Goal: Task Accomplishment & Management: Manage account settings

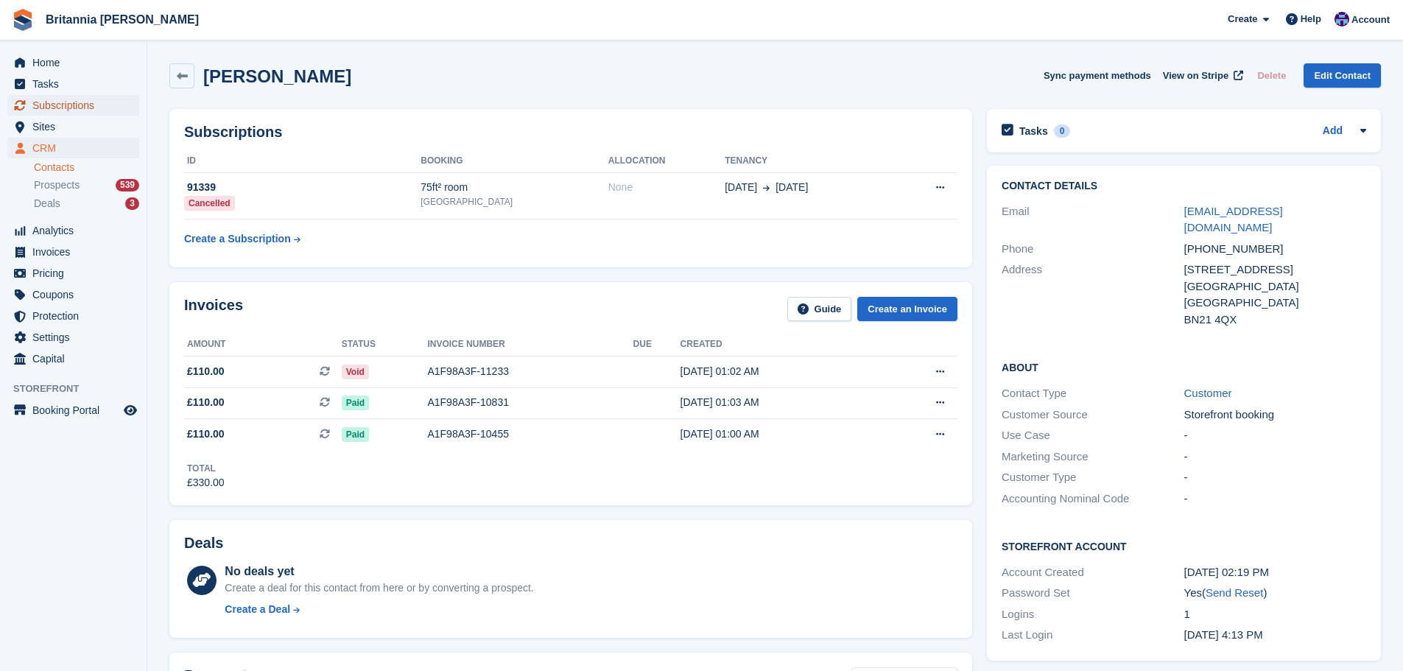
click at [66, 107] on span "Subscriptions" at bounding box center [76, 105] width 88 height 21
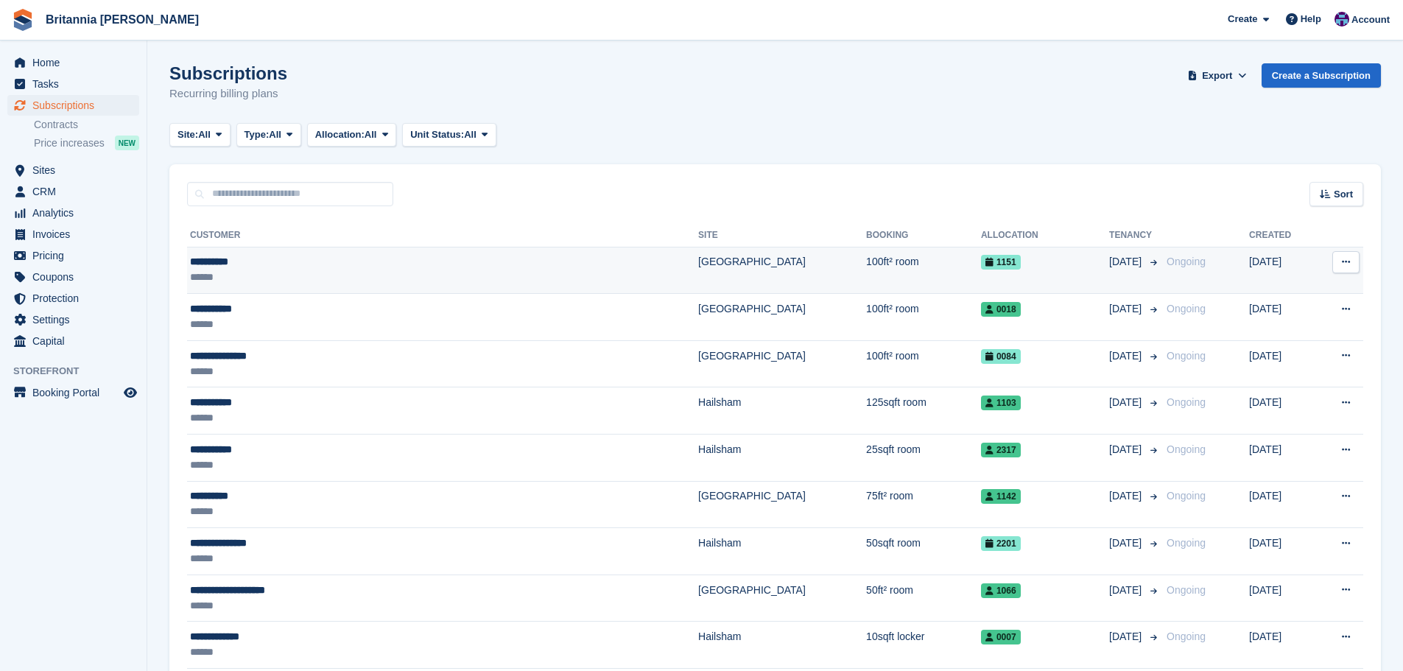
click at [698, 275] on td "[GEOGRAPHIC_DATA]" at bounding box center [782, 270] width 168 height 47
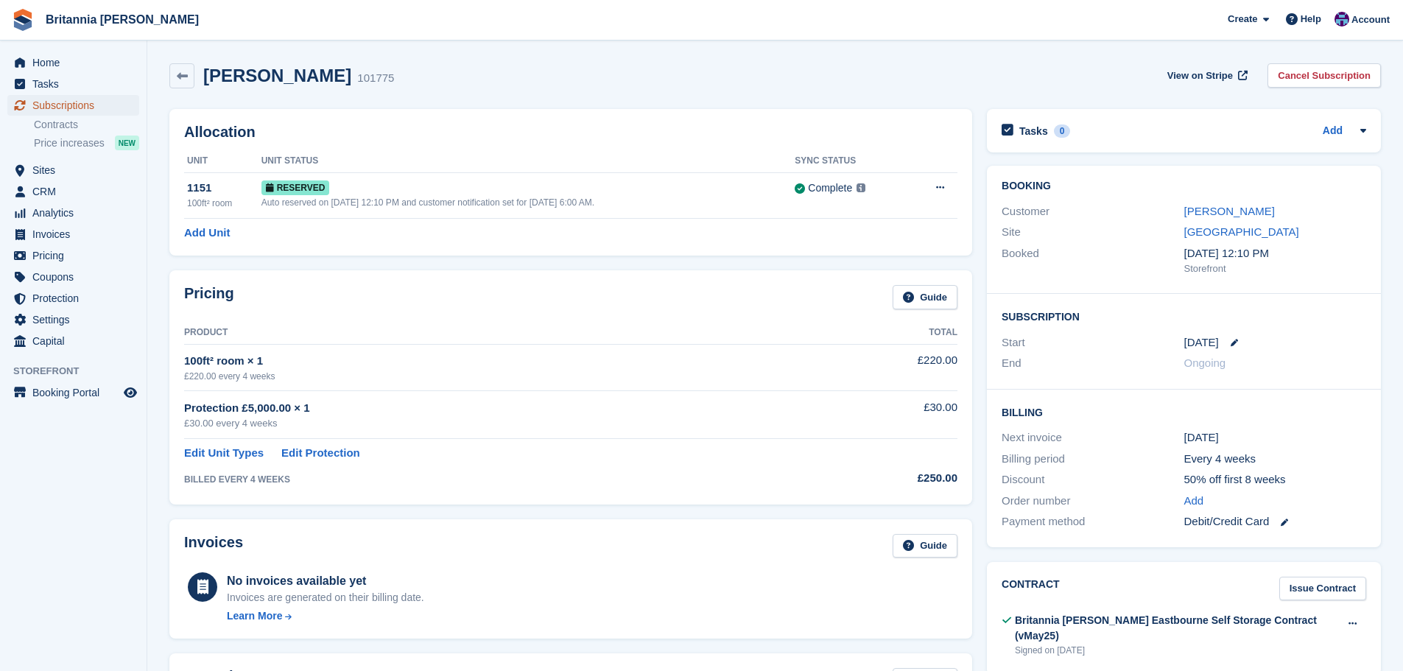
click at [115, 113] on span "Subscriptions" at bounding box center [76, 105] width 88 height 21
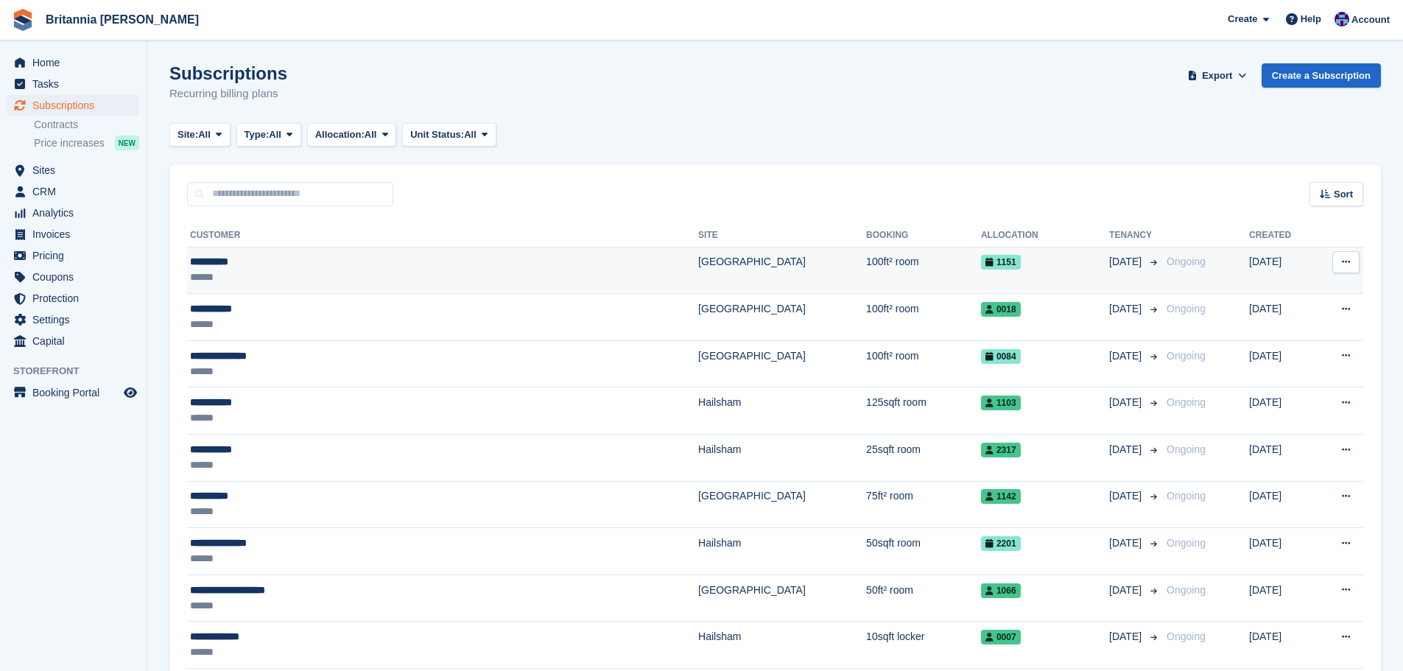
click at [866, 273] on td "100ft² room" at bounding box center [923, 270] width 115 height 47
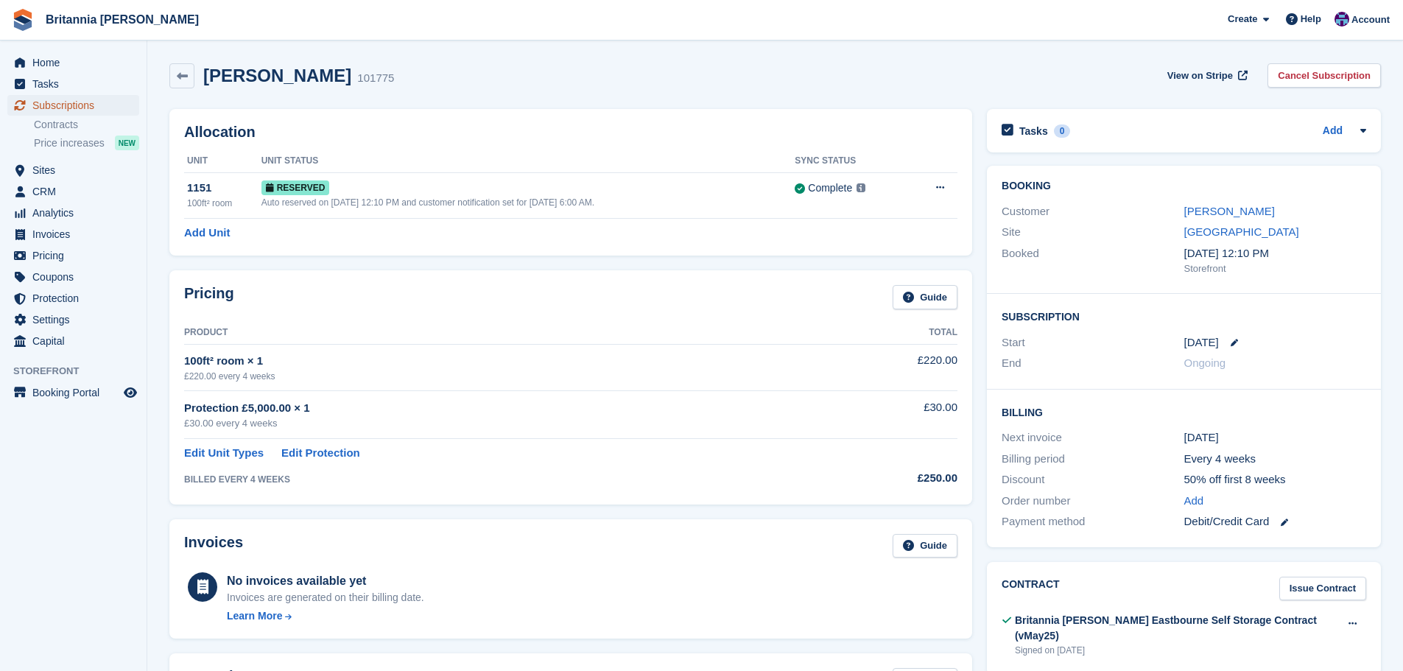
click at [61, 111] on span "Subscriptions" at bounding box center [76, 105] width 88 height 21
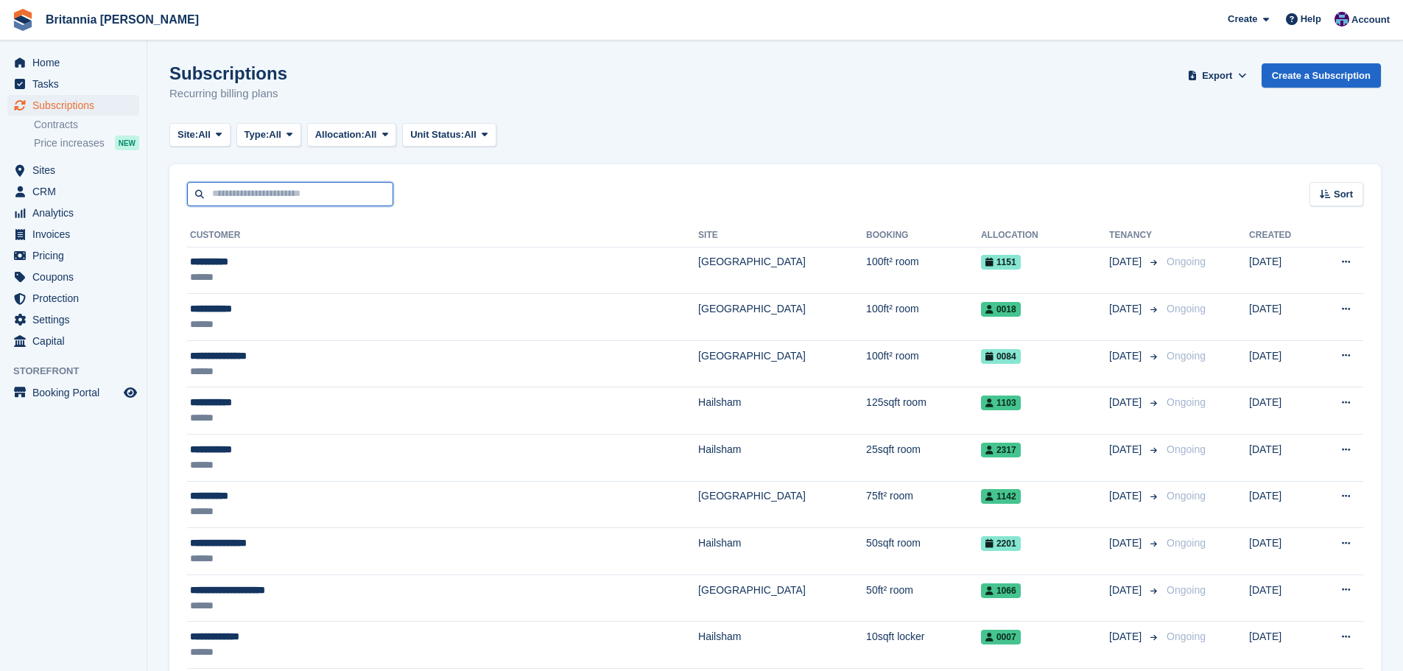
click at [231, 198] on input "text" at bounding box center [290, 194] width 206 height 24
type input "******"
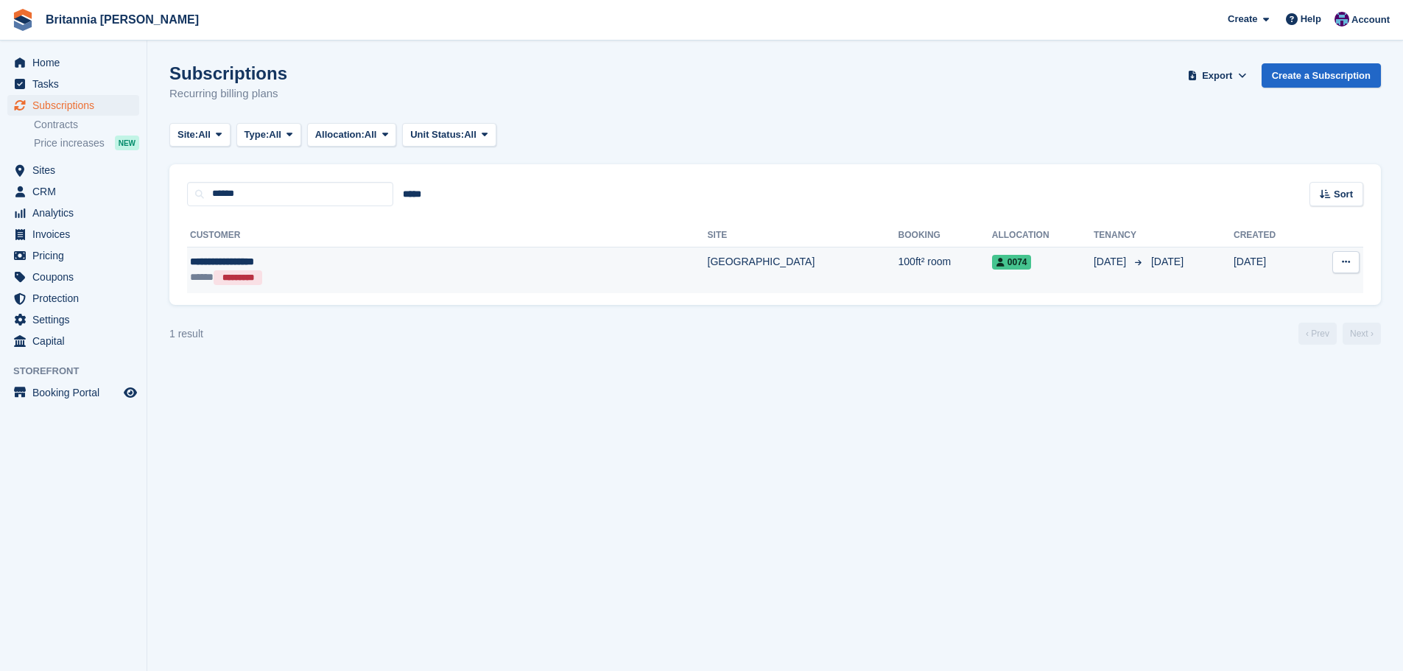
click at [899, 267] on td "100ft² room" at bounding box center [946, 270] width 94 height 46
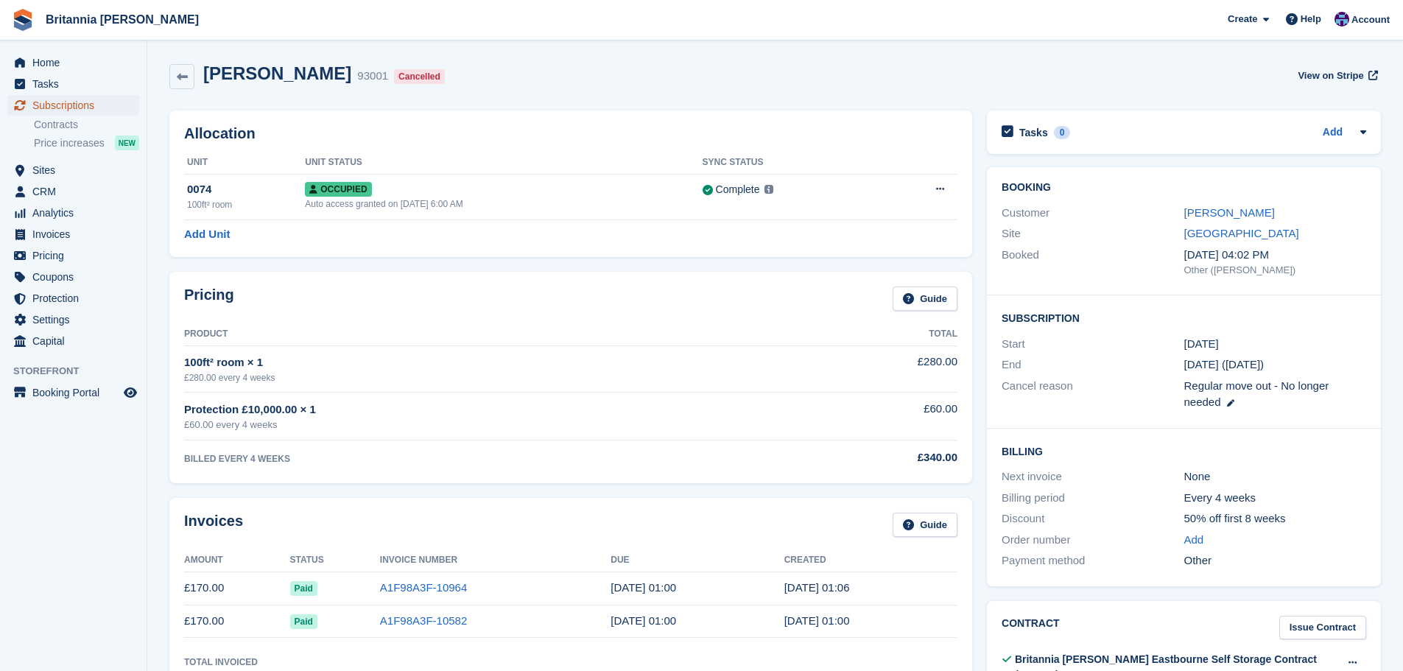
click at [107, 104] on span "Subscriptions" at bounding box center [76, 105] width 88 height 21
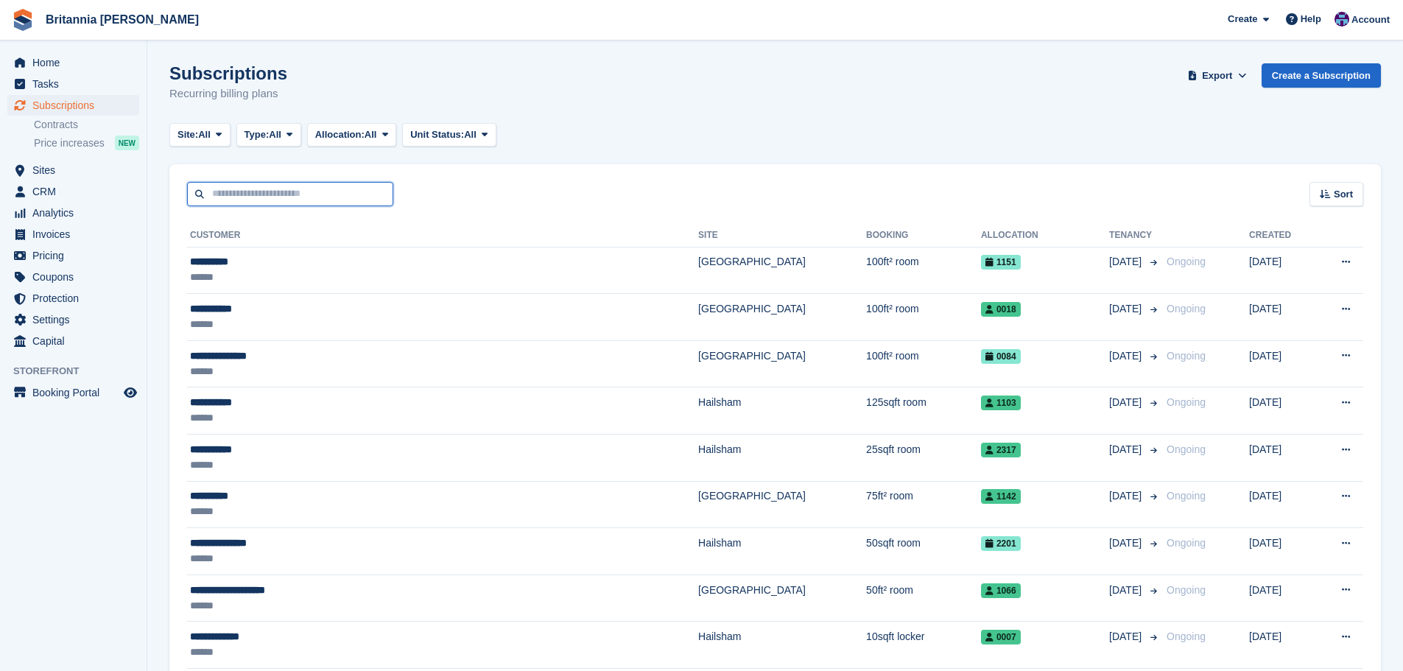
click at [289, 200] on input "text" at bounding box center [290, 194] width 206 height 24
type input "***"
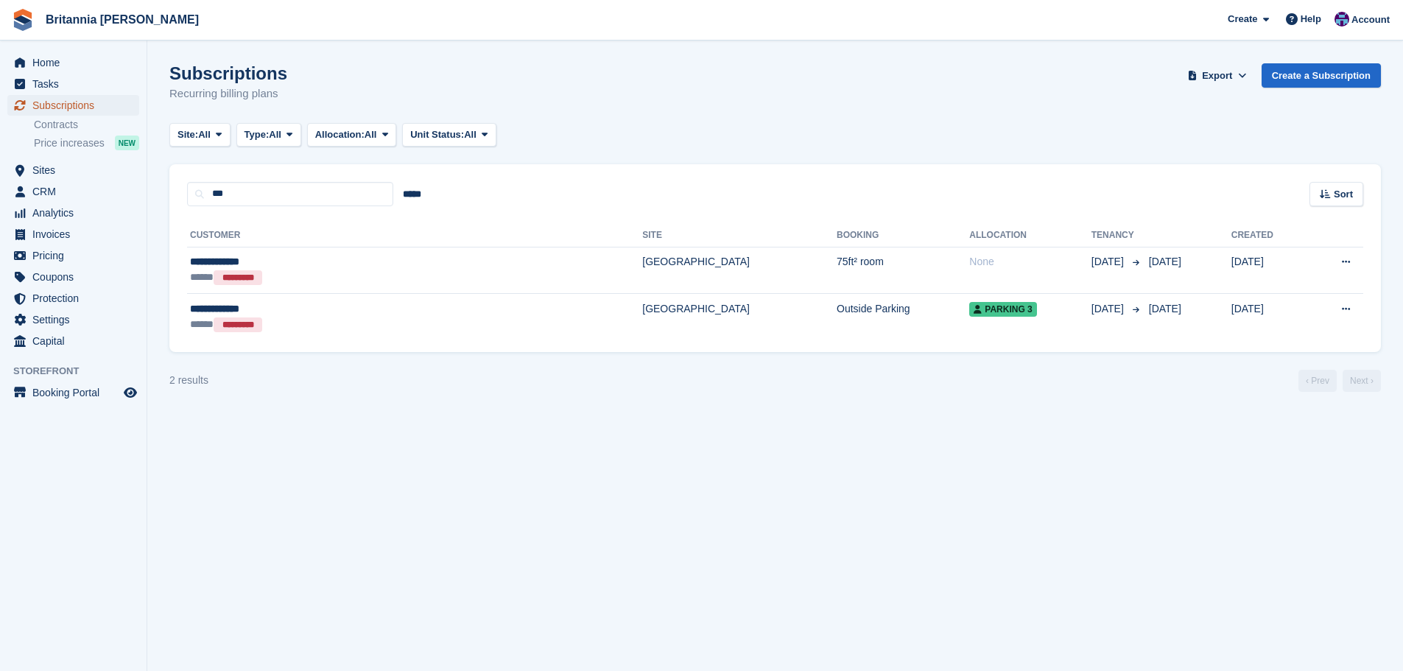
click at [77, 102] on span "Subscriptions" at bounding box center [76, 105] width 88 height 21
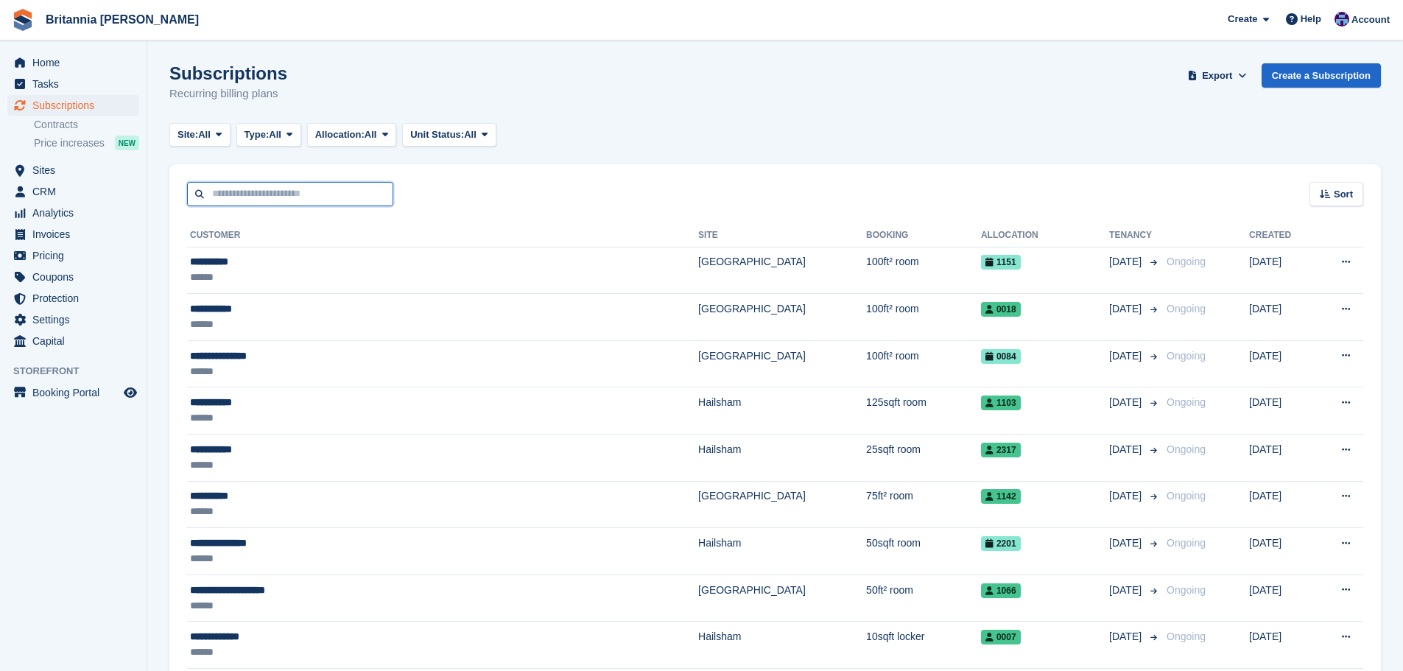
click at [275, 203] on input "text" at bounding box center [290, 194] width 206 height 24
type input "*****"
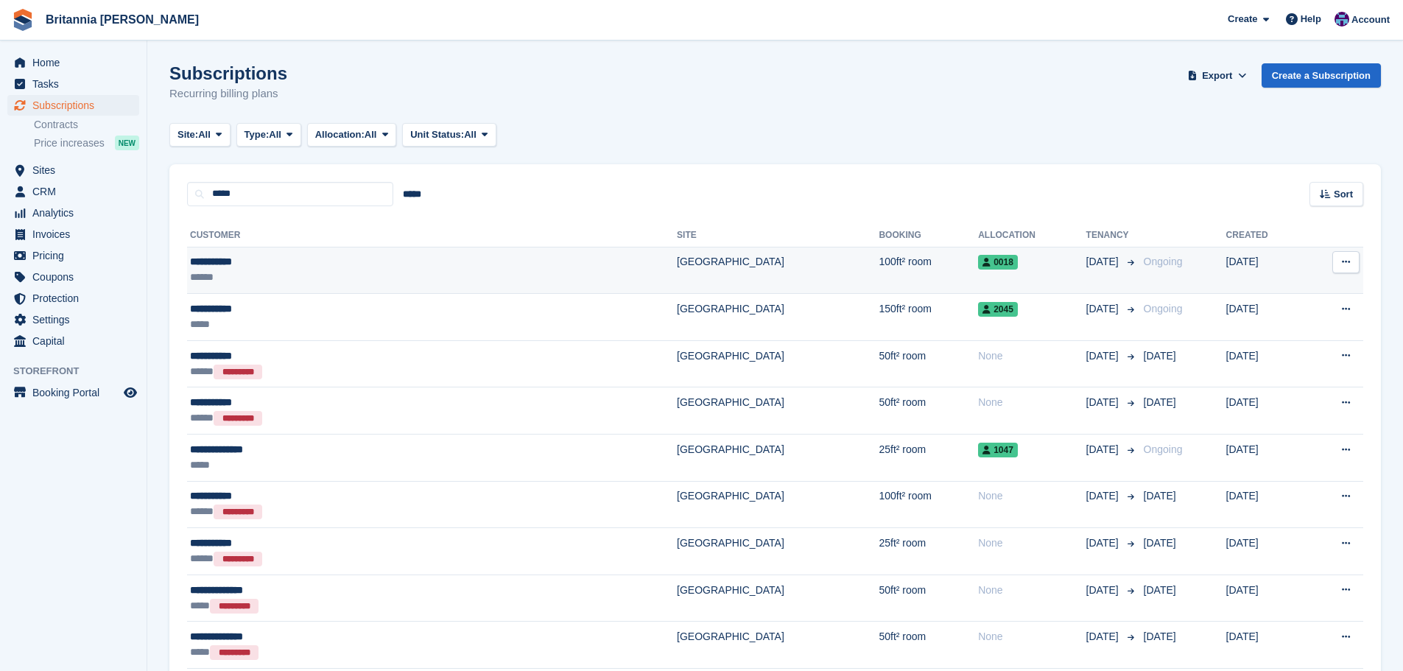
click at [677, 275] on td "[GEOGRAPHIC_DATA]" at bounding box center [778, 270] width 202 height 47
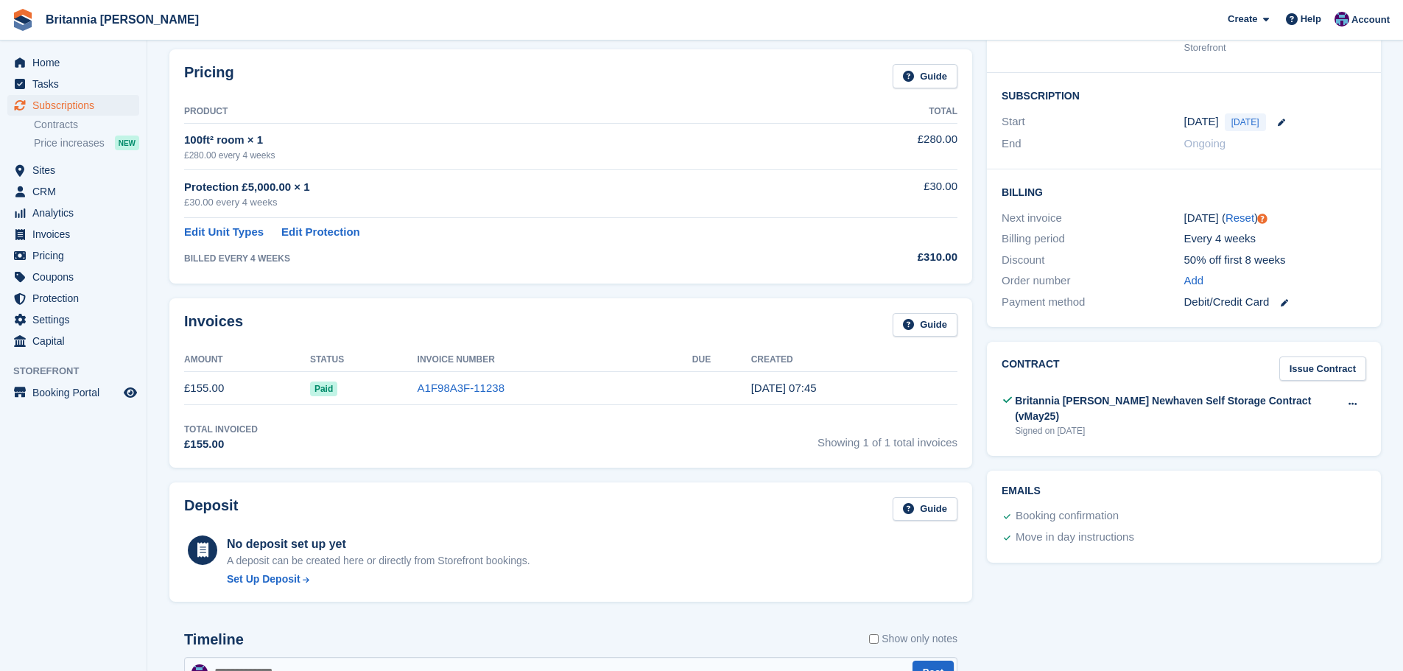
scroll to position [147, 0]
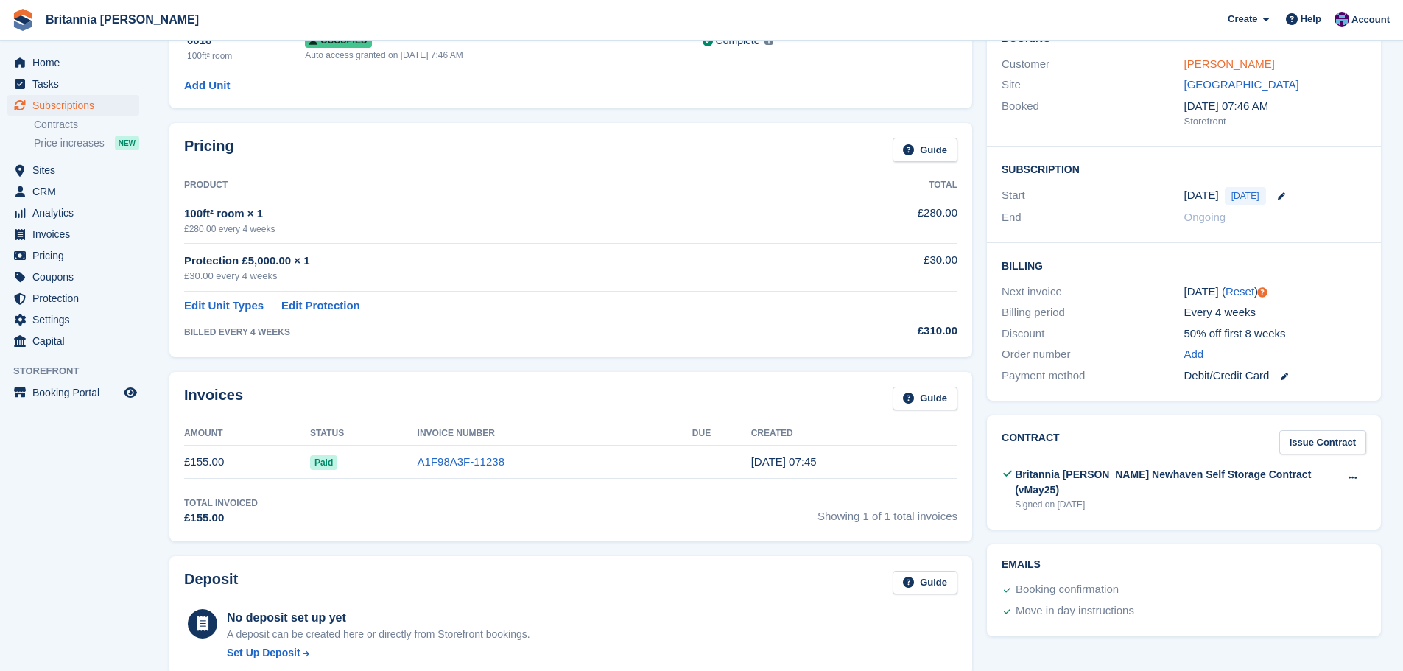
click at [1210, 65] on link "[PERSON_NAME]" at bounding box center [1229, 63] width 91 height 13
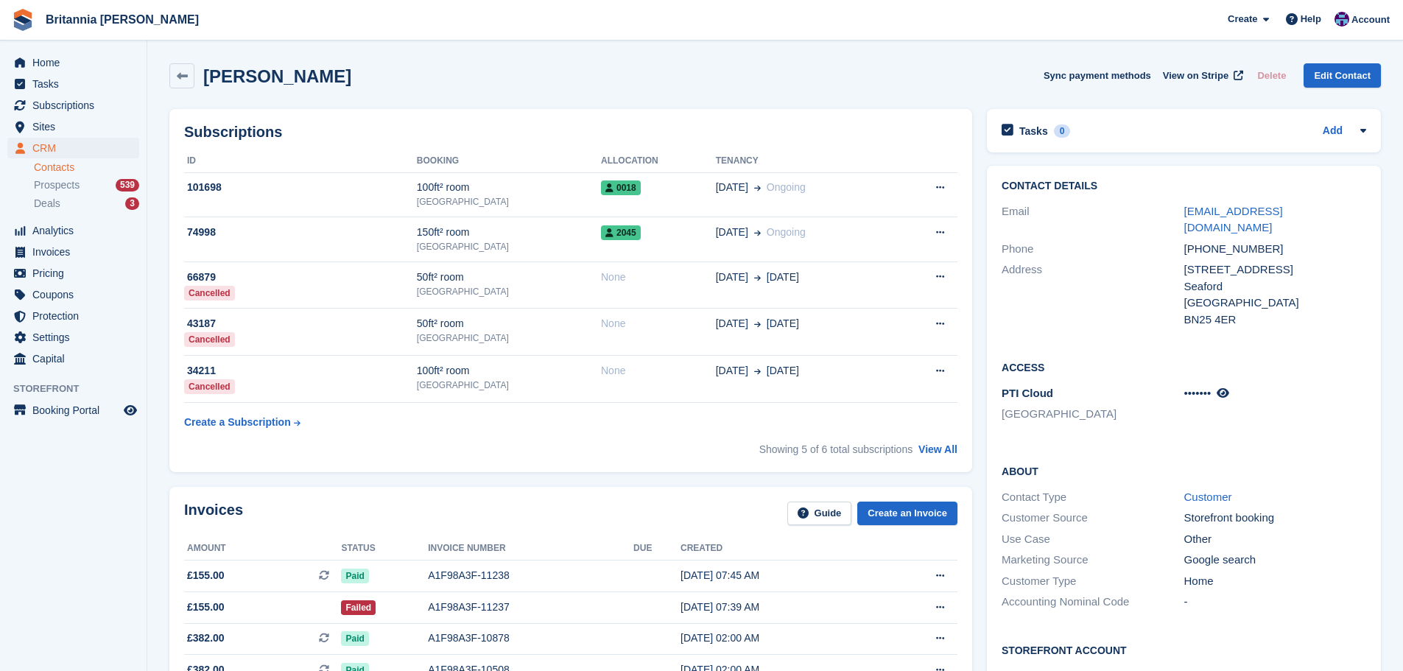
scroll to position [74, 0]
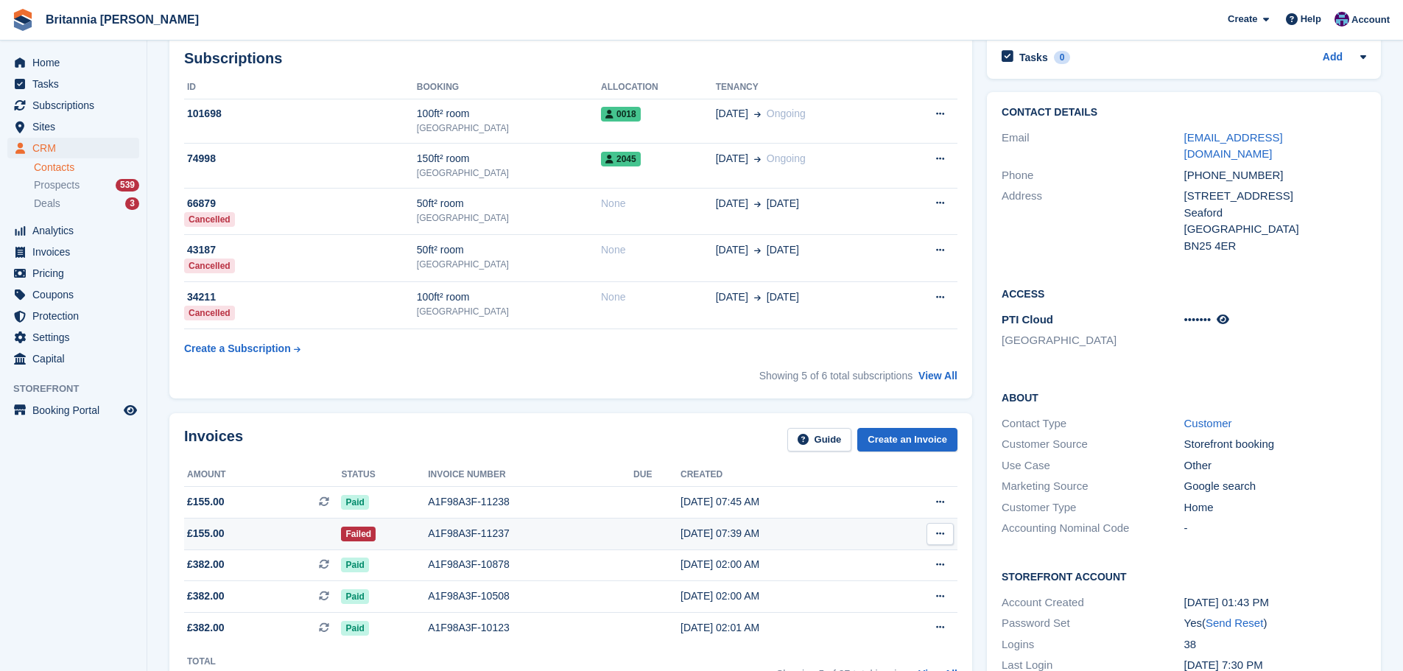
click at [513, 535] on div "A1F98A3F-11237" at bounding box center [531, 533] width 206 height 15
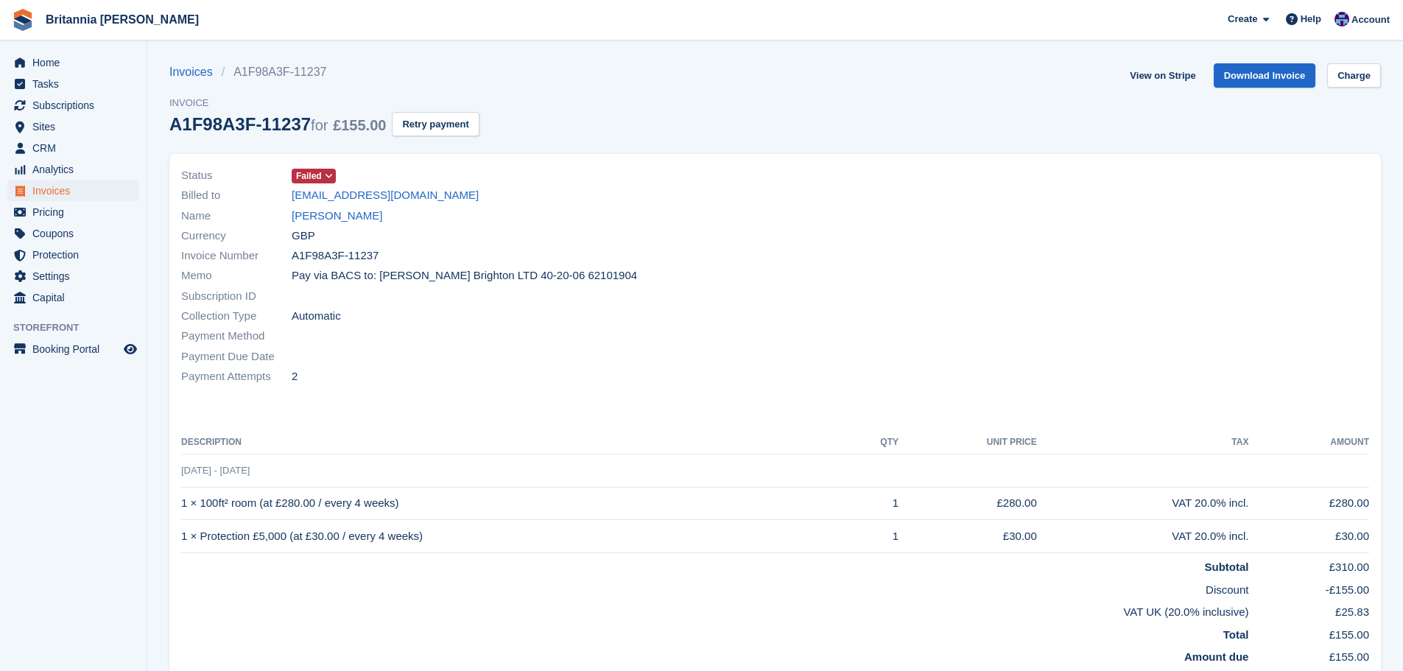
scroll to position [74, 0]
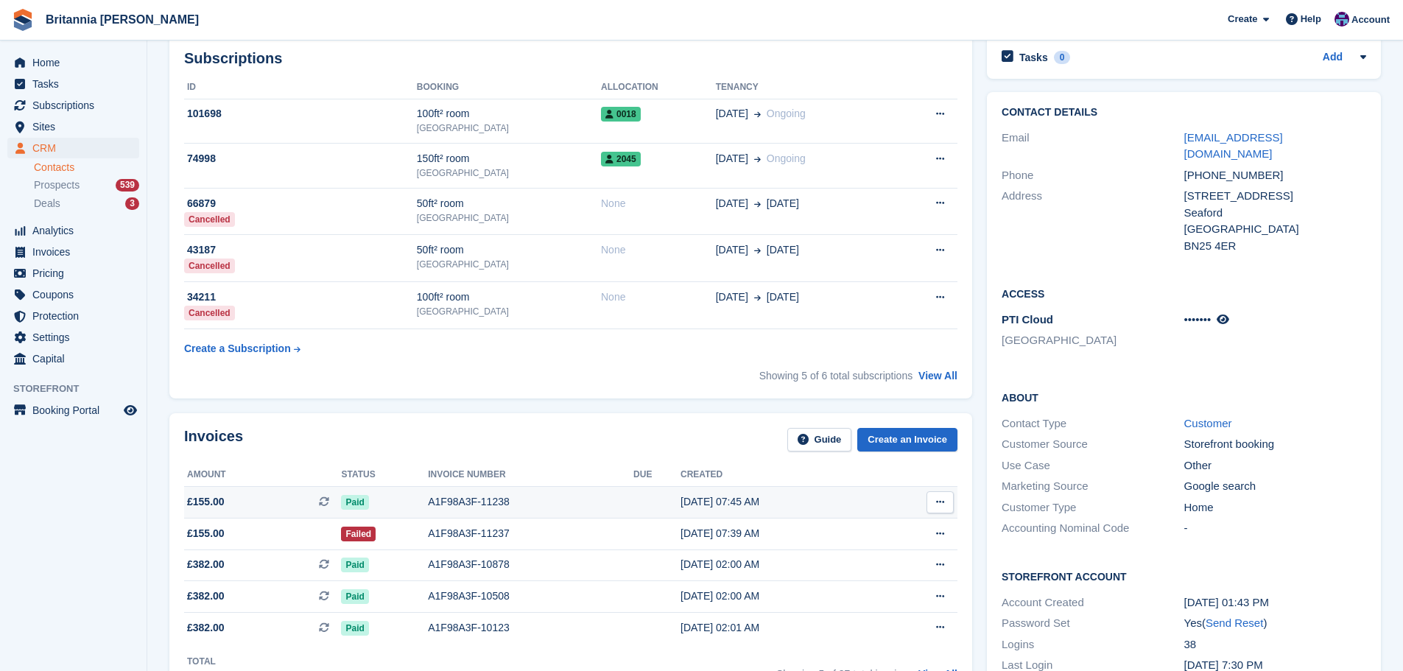
scroll to position [74, 0]
click at [451, 496] on div "A1F98A3F-11238" at bounding box center [531, 501] width 206 height 15
click at [689, 542] on td "[DATE] 07:39 AM" at bounding box center [780, 534] width 199 height 32
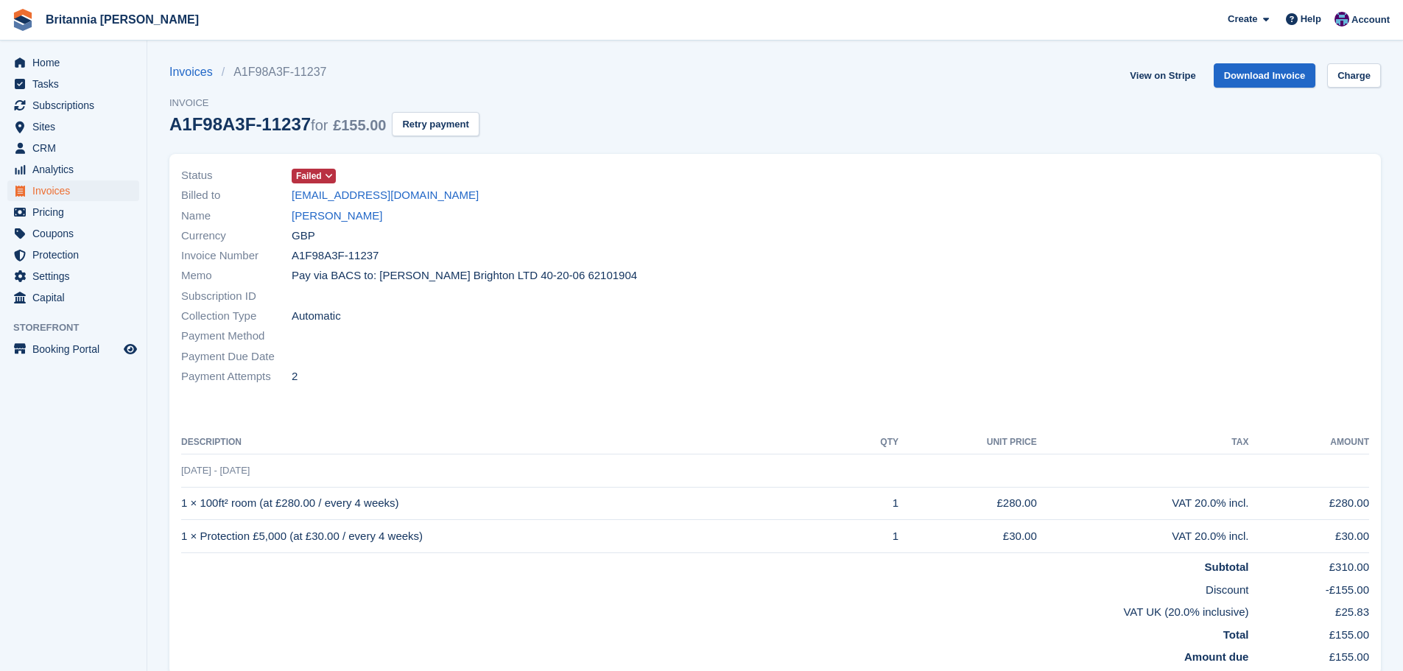
click at [323, 172] on span at bounding box center [329, 176] width 12 height 12
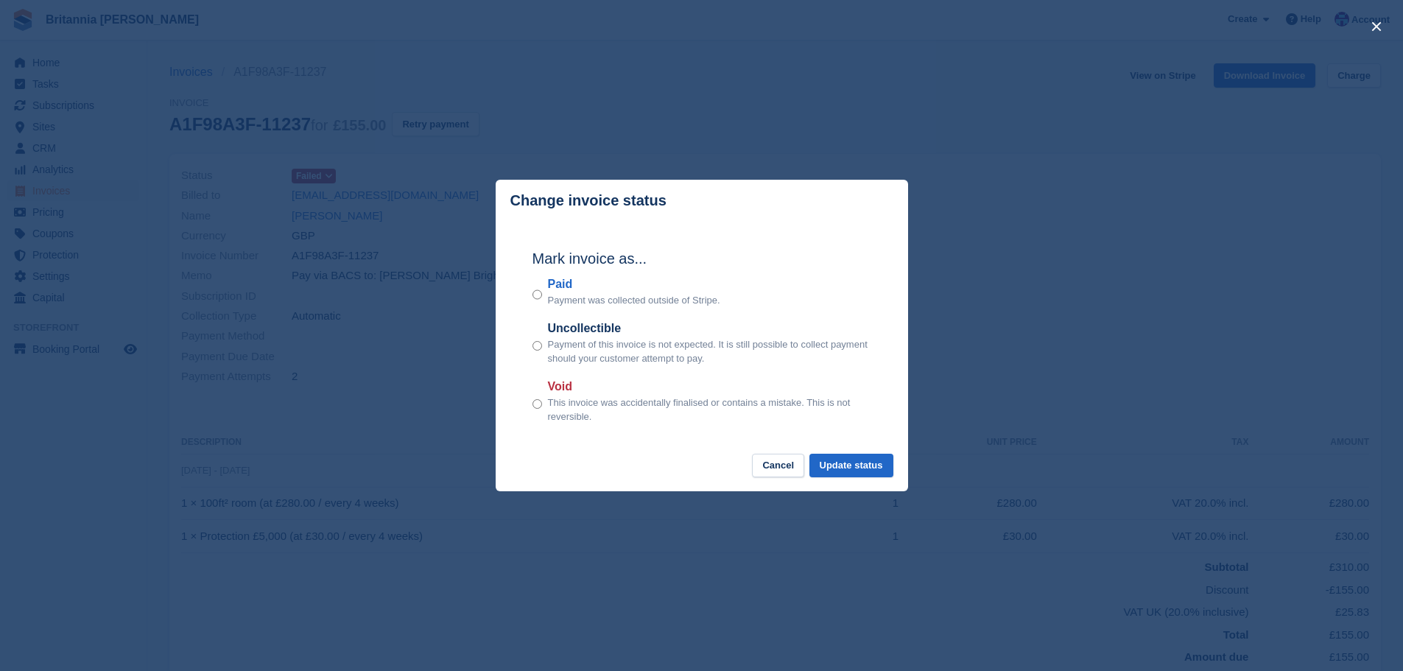
drag, startPoint x: 571, startPoint y: 397, endPoint x: 597, endPoint y: 403, distance: 26.4
click at [570, 397] on p "This invoice was accidentally finalised or contains a mistake. This is not reve…" at bounding box center [709, 410] width 323 height 29
click at [542, 392] on div "Void This invoice was accidentally finalised or contains a mistake. This is not…" at bounding box center [702, 401] width 339 height 46
click at [566, 399] on p "This invoice was accidentally finalised or contains a mistake. This is not reve…" at bounding box center [709, 410] width 323 height 29
click at [566, 396] on label "Void" at bounding box center [709, 387] width 323 height 18
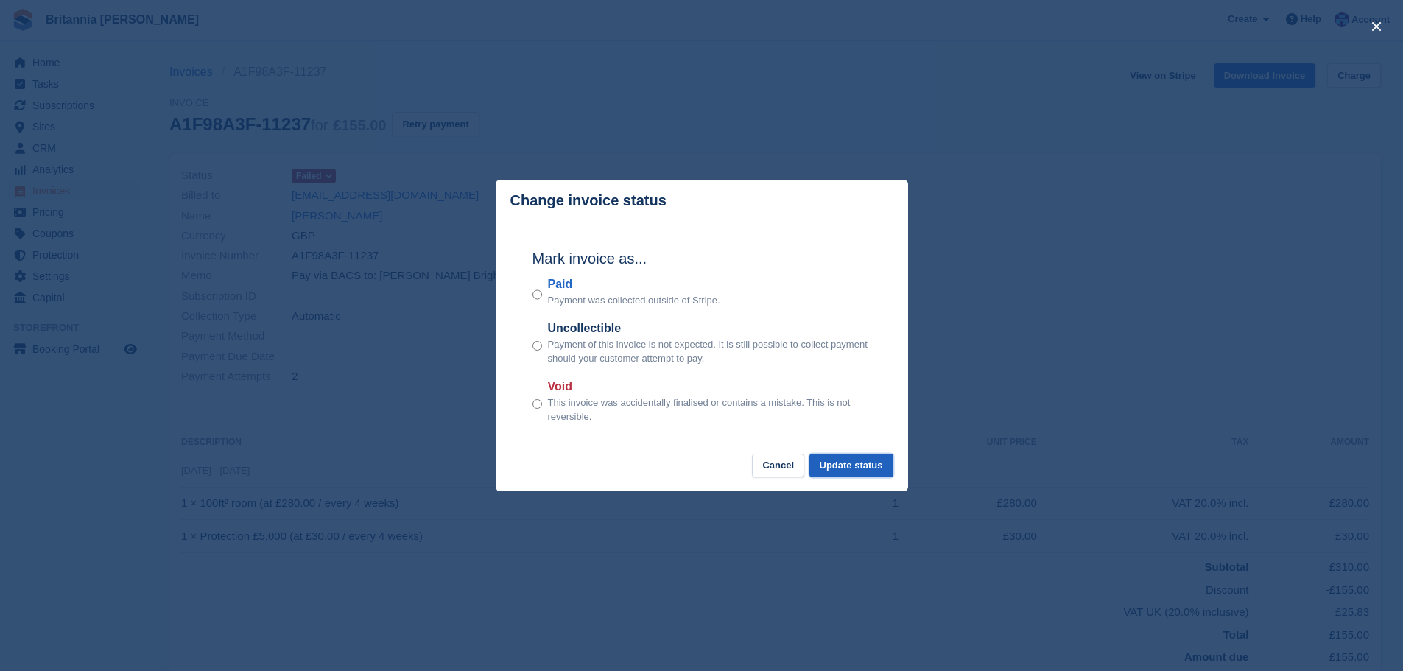
click at [882, 462] on button "Update status" at bounding box center [852, 466] width 84 height 24
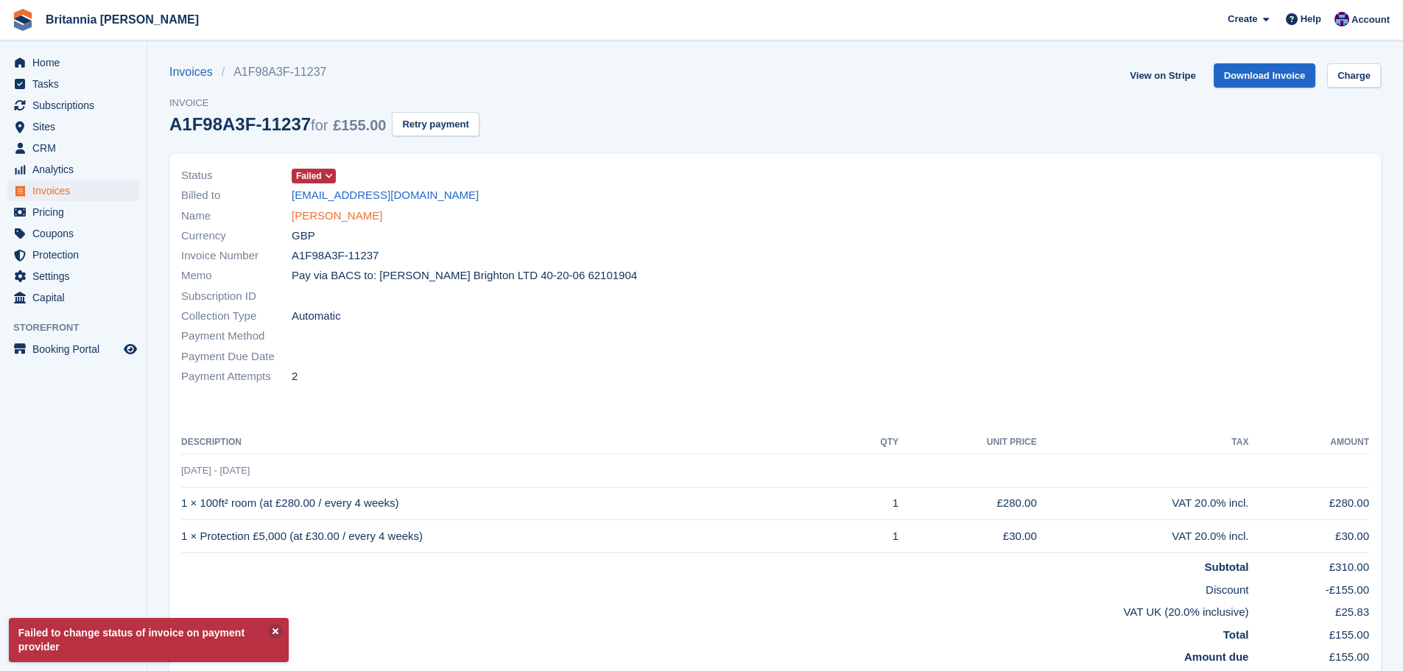
click at [322, 213] on link "[PERSON_NAME]" at bounding box center [337, 216] width 91 height 17
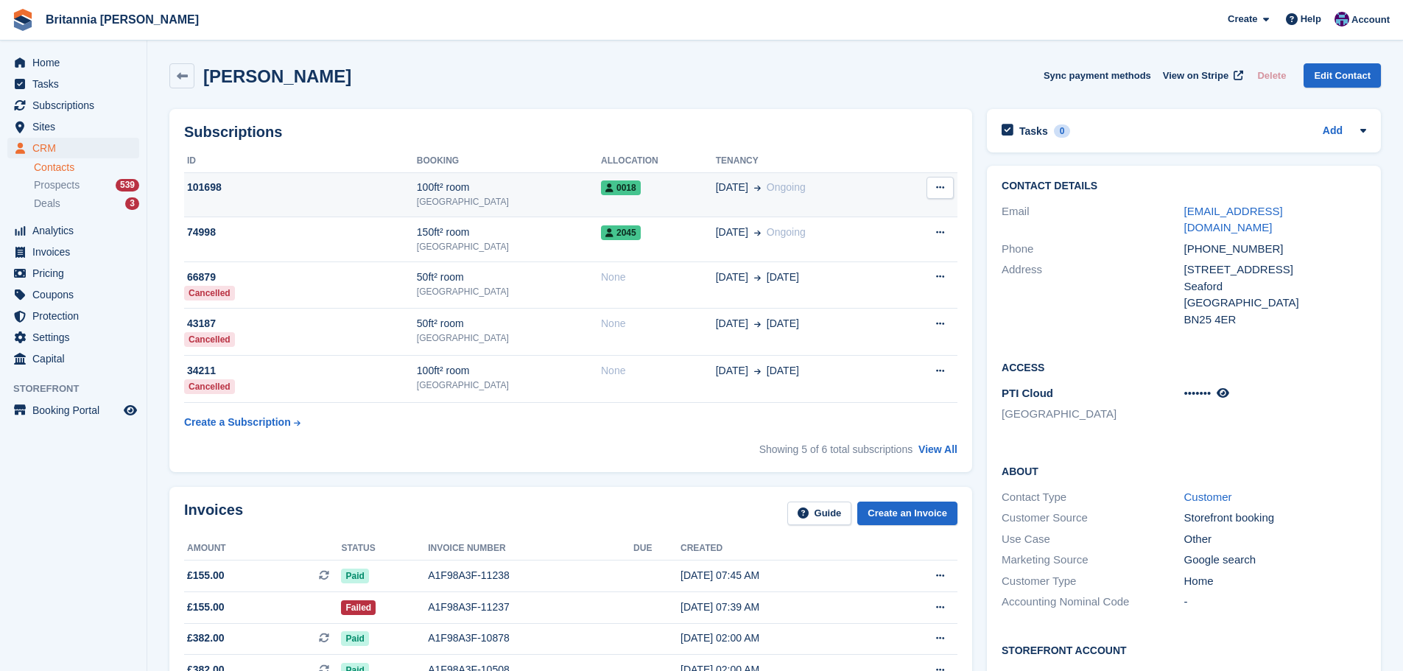
click at [650, 203] on td "0018" at bounding box center [658, 194] width 115 height 45
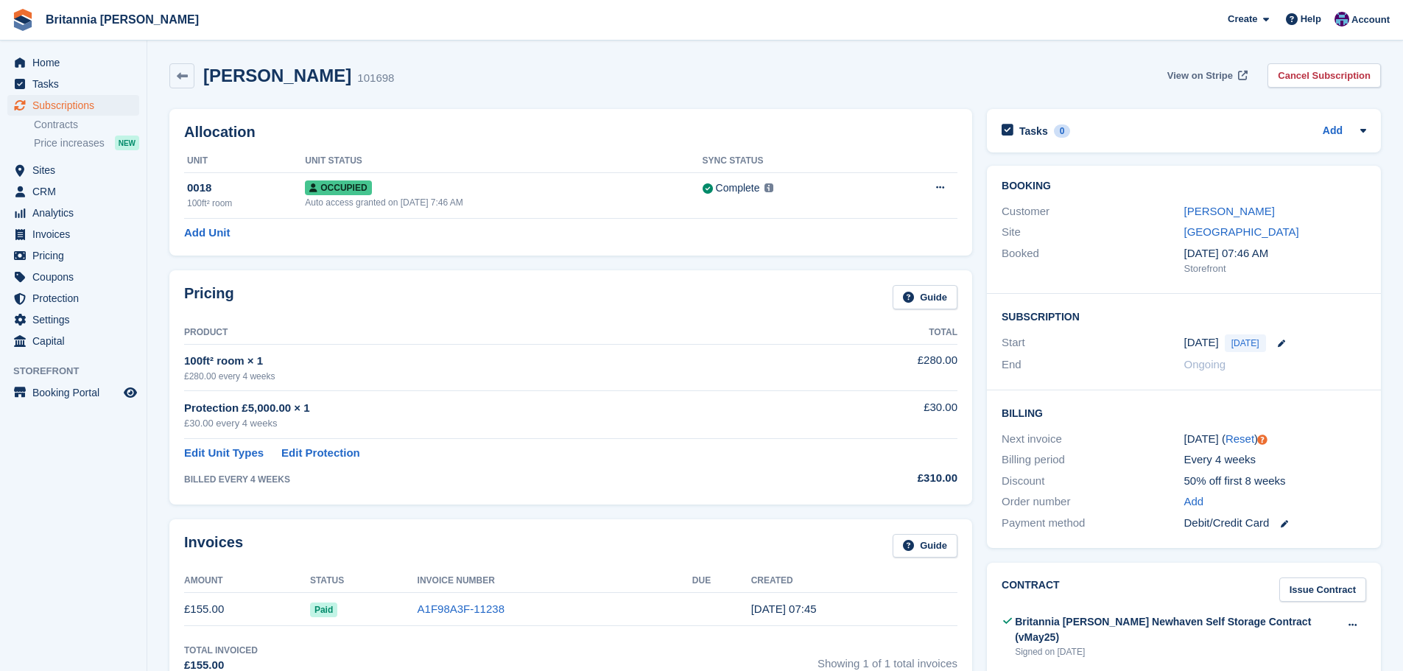
click at [1245, 83] on link "View on Stripe" at bounding box center [1206, 75] width 89 height 24
click at [1243, 214] on div "[PERSON_NAME]" at bounding box center [1275, 211] width 182 height 17
click at [1235, 211] on link "[PERSON_NAME]" at bounding box center [1229, 211] width 91 height 13
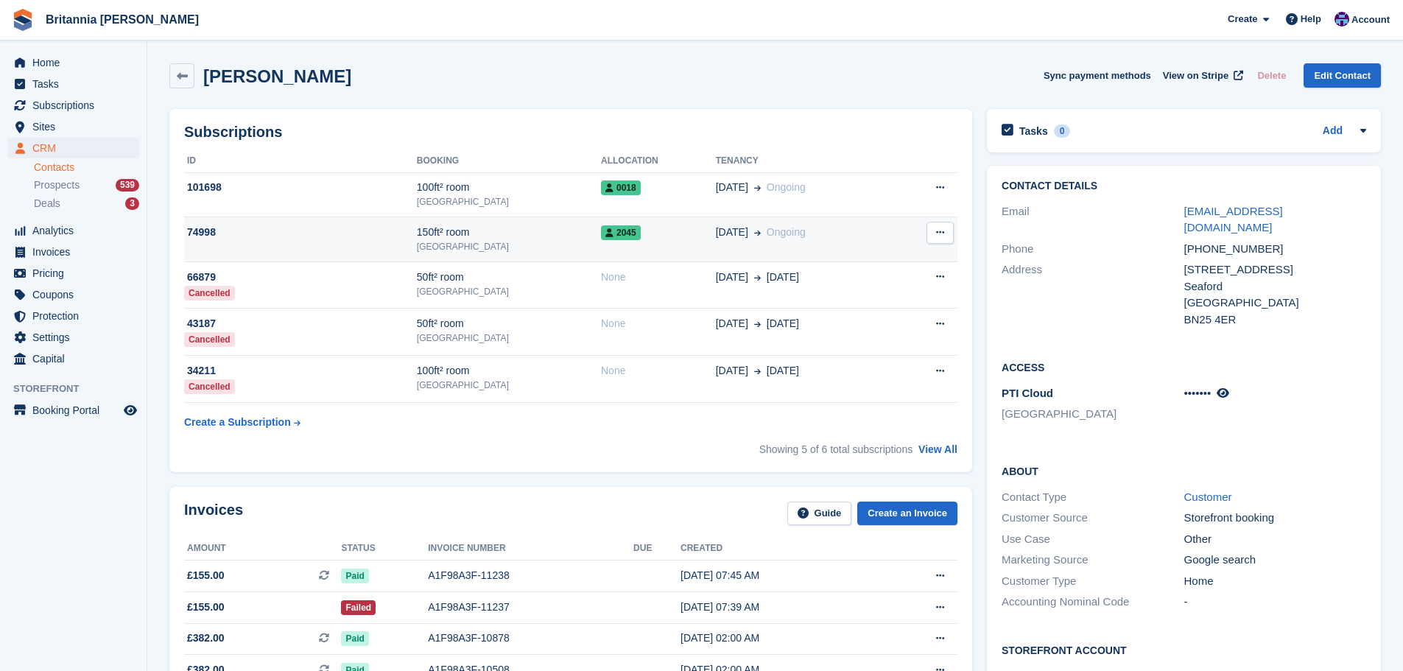
click at [661, 240] on div "2045" at bounding box center [658, 232] width 115 height 15
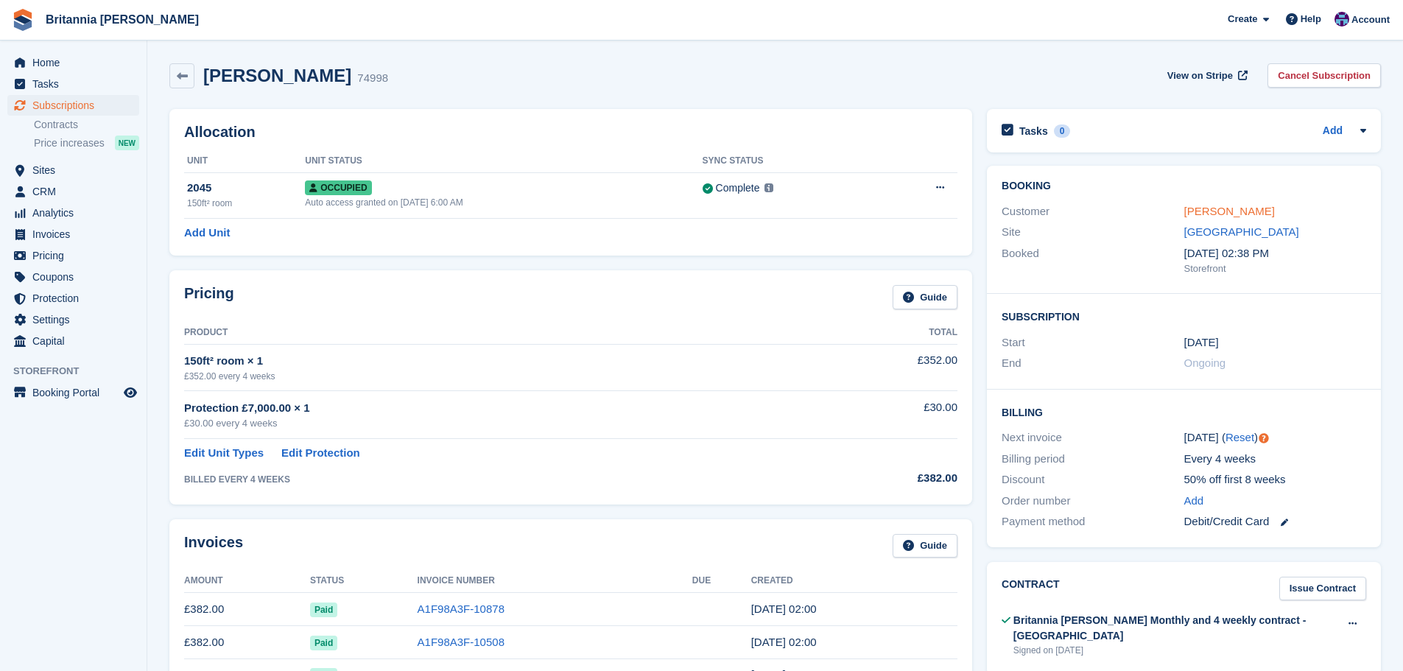
click at [1207, 205] on link "[PERSON_NAME]" at bounding box center [1229, 211] width 91 height 13
